Goal: Register for event/course

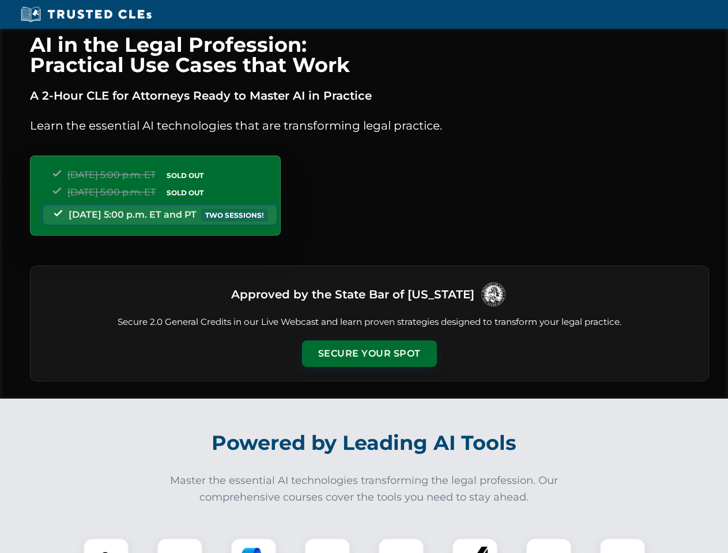
click at [369, 354] on button "Secure Your Spot" at bounding box center [369, 353] width 135 height 27
click at [106, 546] on img at bounding box center [105, 560] width 33 height 33
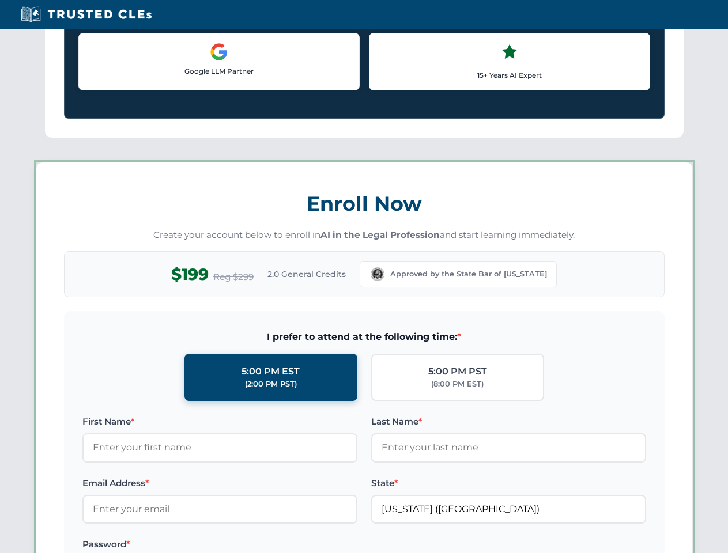
click at [253, 546] on label "Password *" at bounding box center [219, 544] width 275 height 14
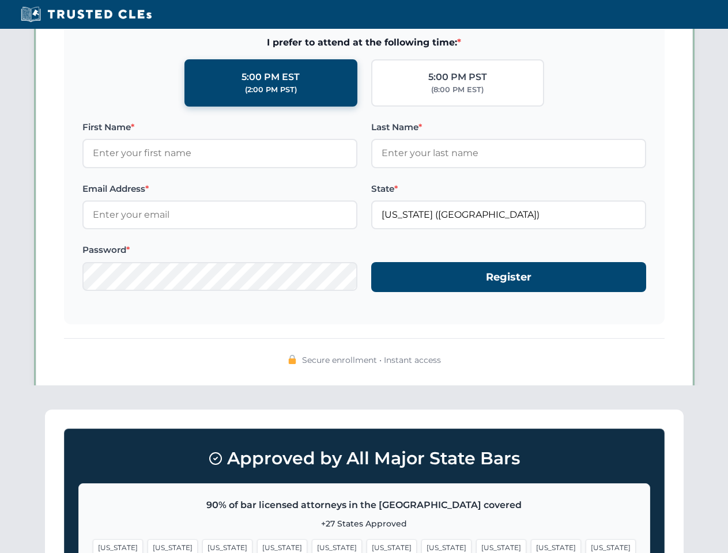
click at [531, 546] on span "[US_STATE]" at bounding box center [556, 547] width 50 height 17
